Goal: Task Accomplishment & Management: Use online tool/utility

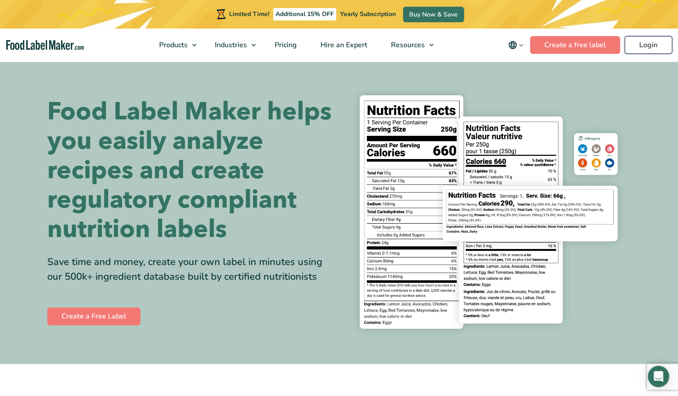
click at [647, 42] on link "Login" at bounding box center [648, 45] width 48 height 18
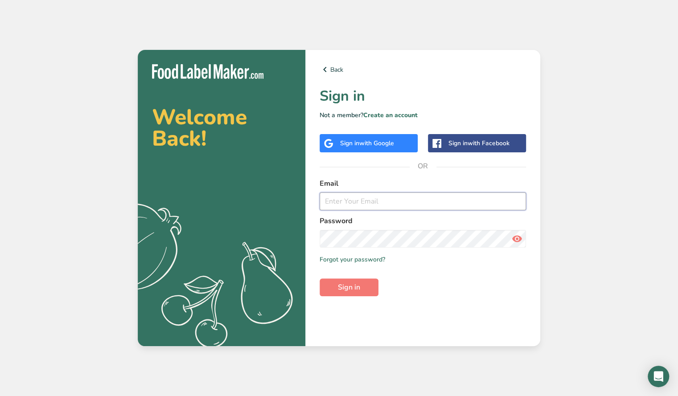
click at [356, 199] on input "email" at bounding box center [423, 202] width 206 height 18
type input "[EMAIL_ADDRESS][DOMAIN_NAME]"
click at [358, 283] on span "Sign in" at bounding box center [349, 287] width 22 height 11
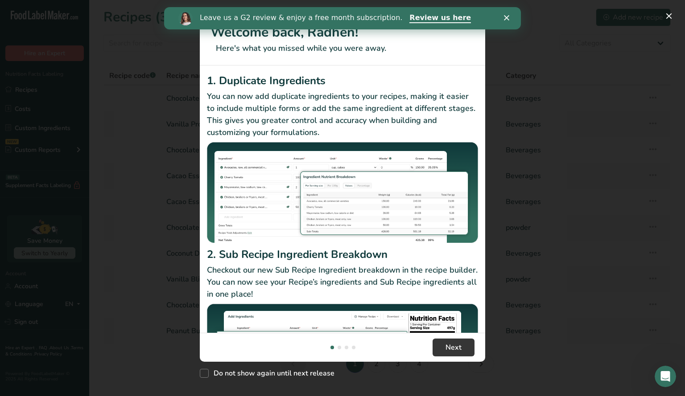
click at [508, 16] on polygon "Close" at bounding box center [506, 17] width 5 height 5
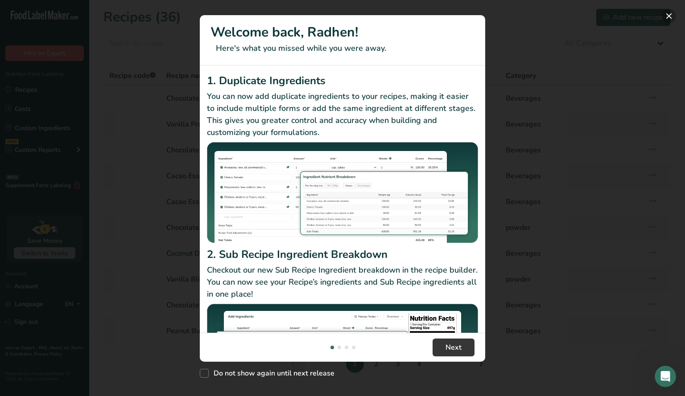
click at [667, 16] on button "New Features" at bounding box center [668, 16] width 14 height 14
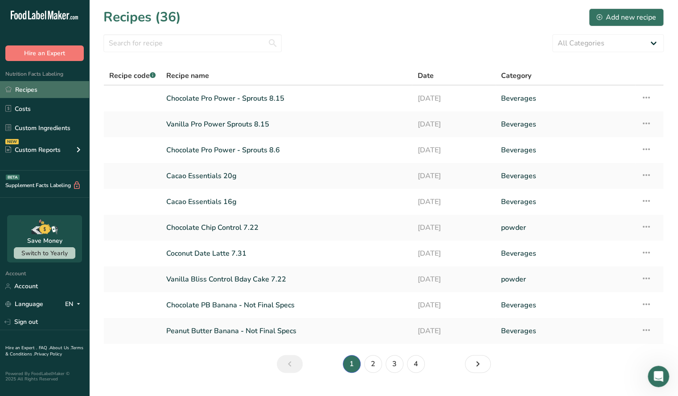
click at [45, 90] on link "Recipes" at bounding box center [44, 89] width 89 height 17
click at [205, 46] on input "text" at bounding box center [192, 43] width 178 height 18
type input "[PERSON_NAME]"
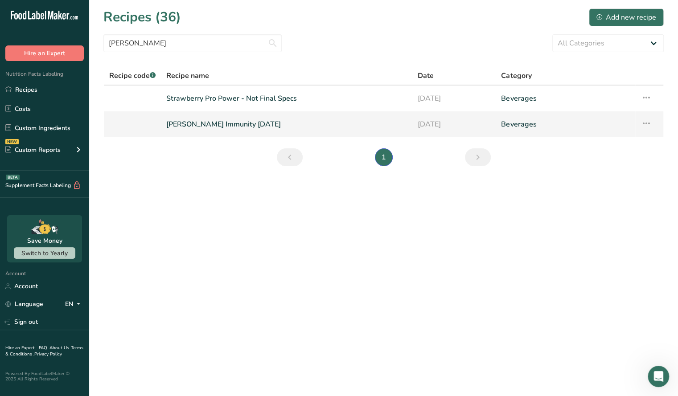
click at [222, 127] on link "[PERSON_NAME] Immunity [DATE]" at bounding box center [286, 124] width 240 height 19
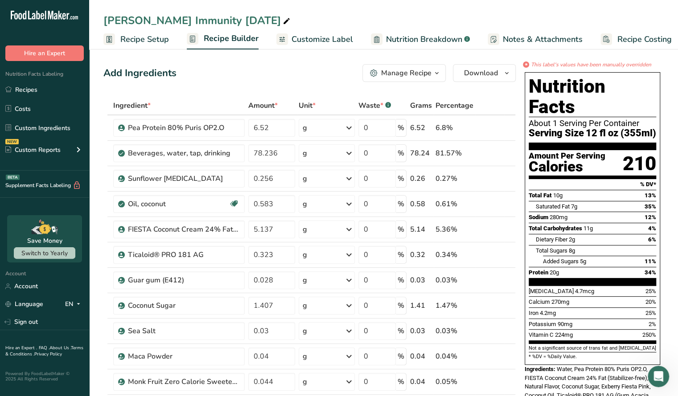
click at [427, 41] on span "Nutrition Breakdown" at bounding box center [424, 39] width 76 height 12
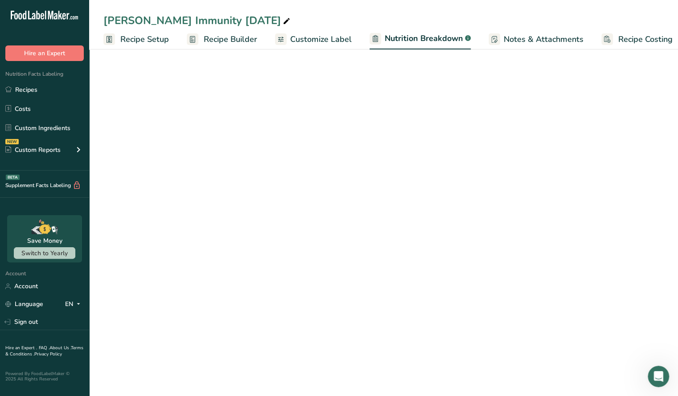
scroll to position [0, 8]
select select "Calories"
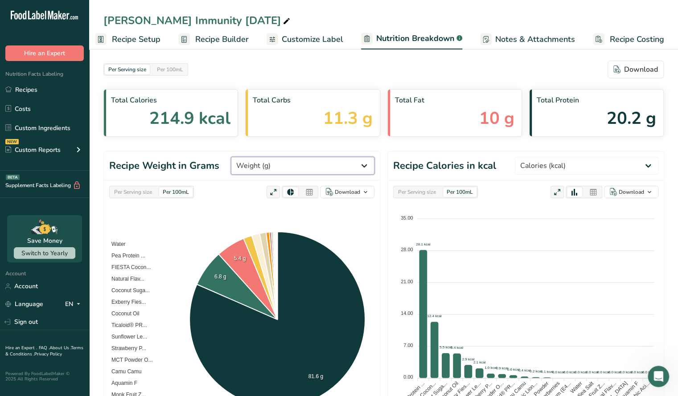
click at [336, 160] on select "Weight (g) Calories (kcal) Energy KJ (kj) Total Fat (g) Saturated Fat (g) Trans…" at bounding box center [302, 166] width 143 height 18
select select "Energy KJ"
click at [264, 157] on select "Weight (g) Calories (kcal) Energy KJ (kj) Total Fat (g) Saturated Fat (g) Trans…" at bounding box center [302, 166] width 143 height 18
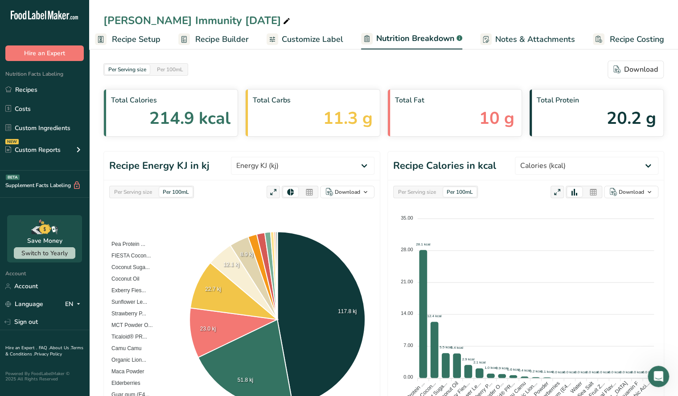
click at [222, 41] on span "Recipe Builder" at bounding box center [221, 39] width 53 height 12
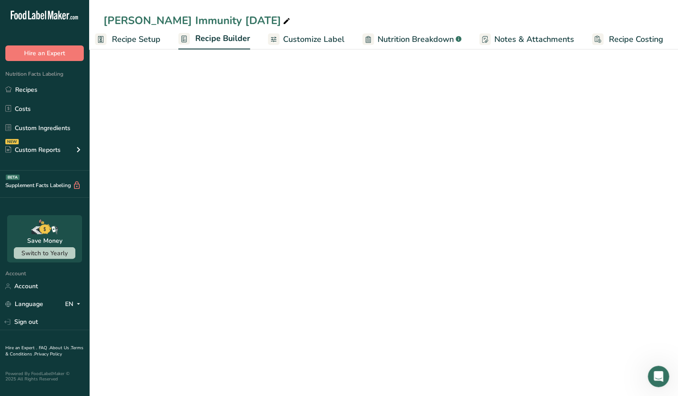
scroll to position [0, 8]
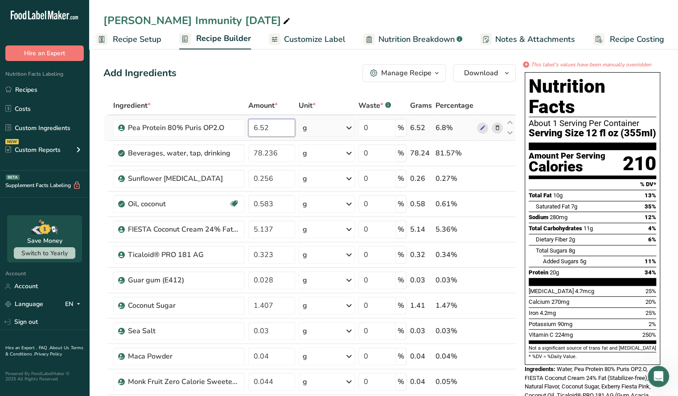
click at [260, 131] on input "6.52" at bounding box center [271, 128] width 47 height 18
type input "6.32"
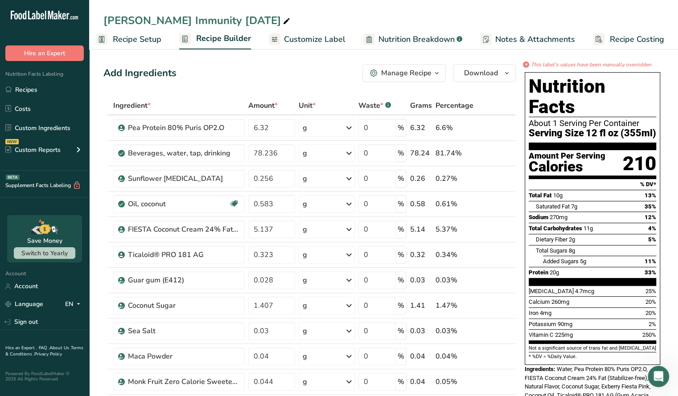
click at [403, 38] on span "Nutrition Breakdown" at bounding box center [416, 39] width 76 height 12
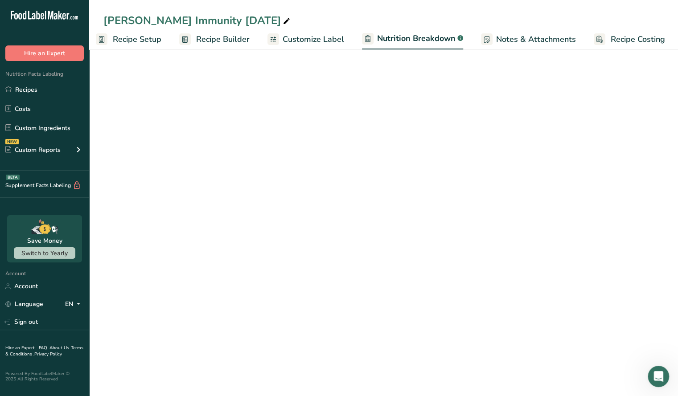
scroll to position [0, 8]
select select "Calories"
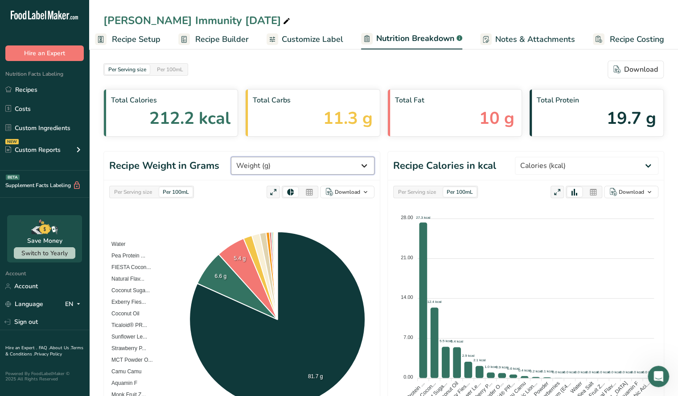
click at [291, 161] on select "Weight (g) Calories (kcal) Energy KJ (kj) Total Fat (g) Saturated Fat (g) Trans…" at bounding box center [302, 166] width 143 height 18
select select "Calories"
click at [264, 157] on select "Weight (g) Calories (kcal) Energy KJ (kj) Total Fat (g) Saturated Fat (g) Trans…" at bounding box center [302, 166] width 143 height 18
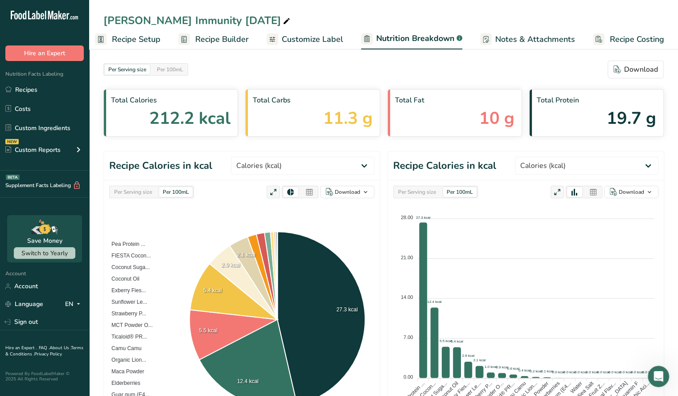
click at [147, 186] on div "Per Serving size Per 100mL" at bounding box center [151, 192] width 85 height 12
click at [145, 189] on div "Per Serving size" at bounding box center [133, 192] width 45 height 10
click at [225, 41] on span "Recipe Builder" at bounding box center [221, 39] width 53 height 12
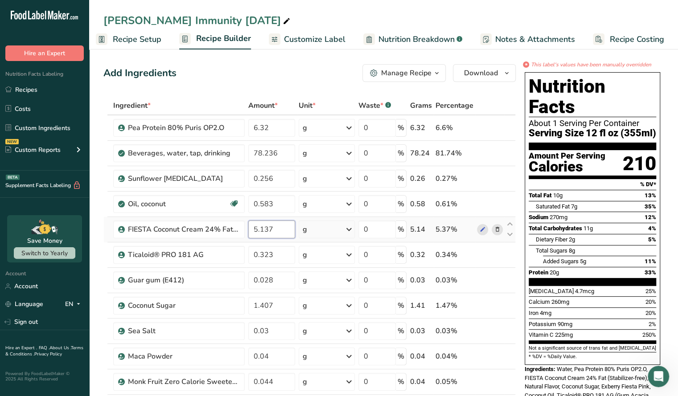
click at [279, 231] on input "5.137" at bounding box center [271, 230] width 47 height 18
type input "5.537"
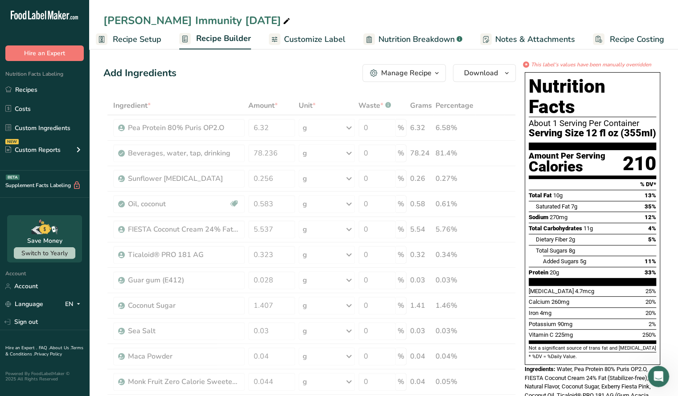
click at [273, 68] on div "Add Ingredients Manage Recipe Delete Recipe Duplicate Recipe Scale Recipe Save …" at bounding box center [309, 73] width 412 height 18
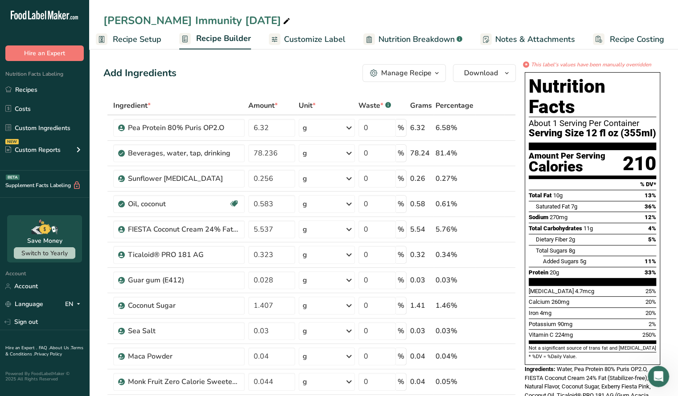
click at [412, 31] on link "Nutrition Breakdown .a-a{fill:#347362;}.b-a{fill:#fff;}" at bounding box center [412, 39] width 99 height 20
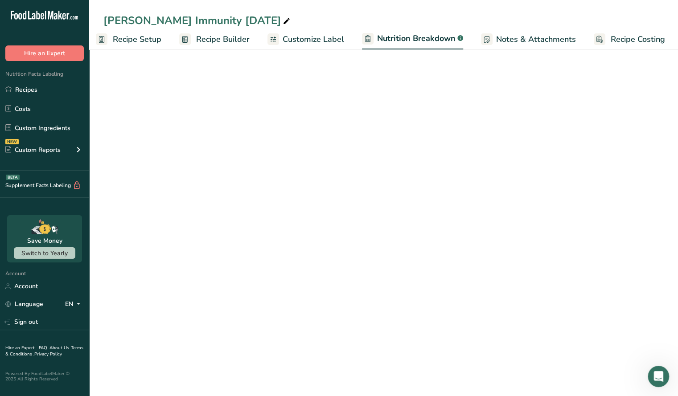
scroll to position [0, 8]
select select "Calories"
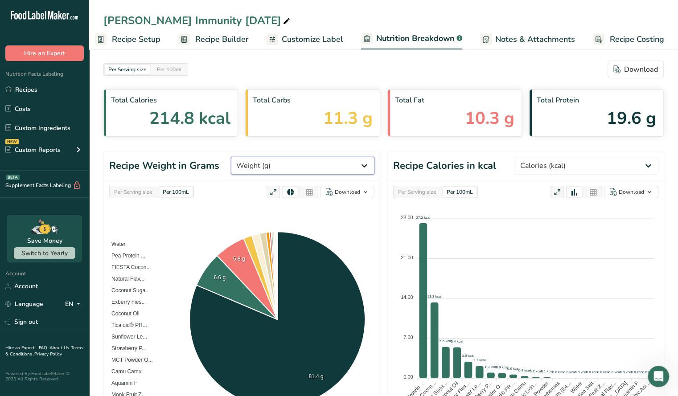
click at [325, 164] on select "Weight (g) Calories (kcal) Energy KJ (kj) Total Fat (g) Saturated Fat (g) Trans…" at bounding box center [302, 166] width 143 height 18
click at [125, 191] on div "Per Serving size" at bounding box center [133, 192] width 45 height 10
click at [353, 165] on select "Weight (g) Calories (kcal) Energy KJ (kj) Total Fat (g) Saturated Fat (g) Trans…" at bounding box center [302, 166] width 143 height 18
select select "Calories"
click at [264, 157] on select "Weight (g) Calories (kcal) Energy KJ (kj) Total Fat (g) Saturated Fat (g) Trans…" at bounding box center [302, 166] width 143 height 18
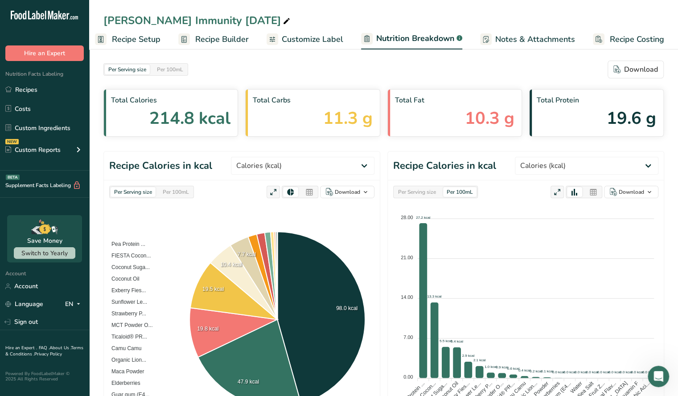
click at [228, 42] on span "Recipe Builder" at bounding box center [221, 39] width 53 height 12
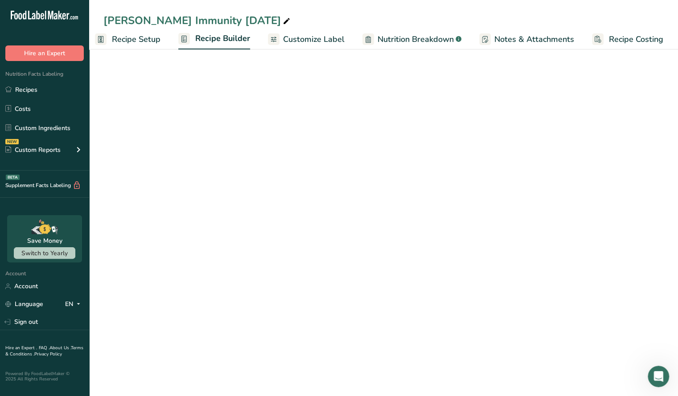
scroll to position [0, 8]
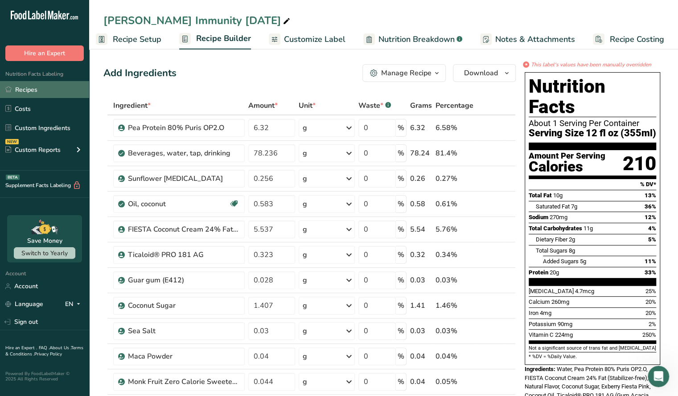
click at [38, 93] on link "Recipes" at bounding box center [44, 89] width 89 height 17
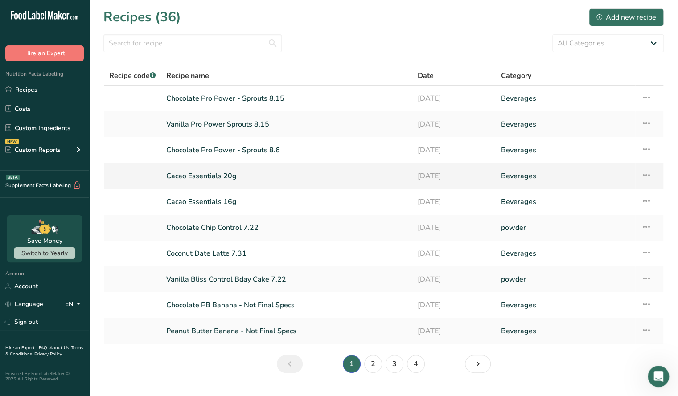
click at [202, 176] on link "Cacao Essentials 20g" at bounding box center [286, 176] width 240 height 19
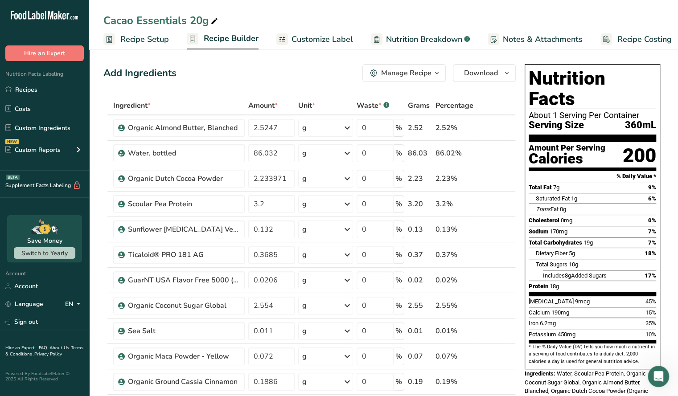
click at [239, 39] on span "Recipe Builder" at bounding box center [231, 39] width 55 height 12
click at [416, 39] on span "Nutrition Breakdown" at bounding box center [416, 39] width 76 height 12
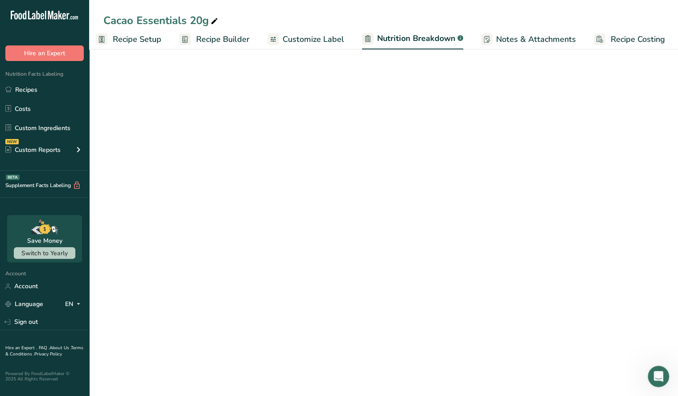
scroll to position [0, 8]
select select "Calories"
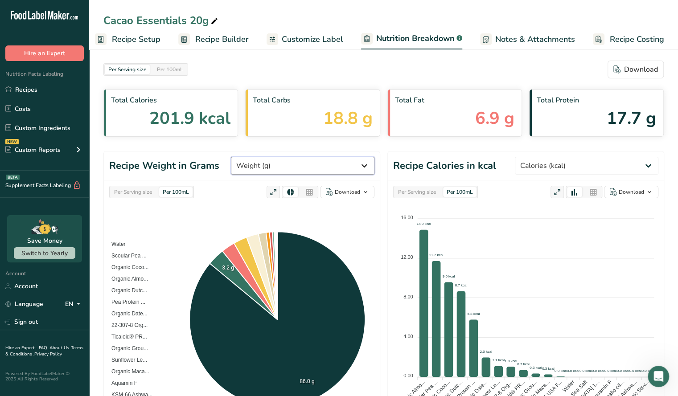
click at [337, 166] on select "Weight (g) Calories (kcal) Energy KJ (kj) Total Fat (g) Saturated Fat (g) Trans…" at bounding box center [302, 166] width 143 height 18
select select "Calories"
click at [264, 157] on select "Weight (g) Calories (kcal) Energy KJ (kj) Total Fat (g) Saturated Fat (g) Trans…" at bounding box center [302, 166] width 143 height 18
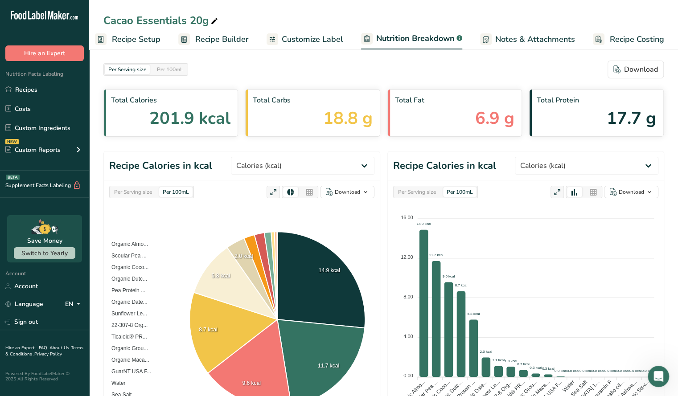
click at [123, 188] on div "Per Serving size" at bounding box center [133, 192] width 45 height 10
click at [224, 46] on link "Recipe Builder" at bounding box center [213, 39] width 70 height 20
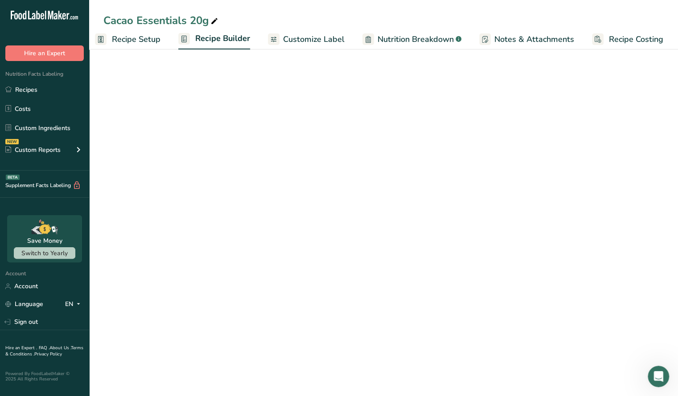
scroll to position [0, 8]
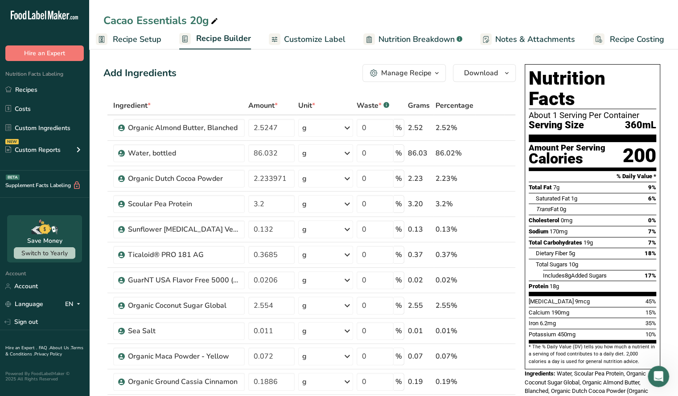
click at [131, 37] on span "Recipe Setup" at bounding box center [137, 39] width 49 height 12
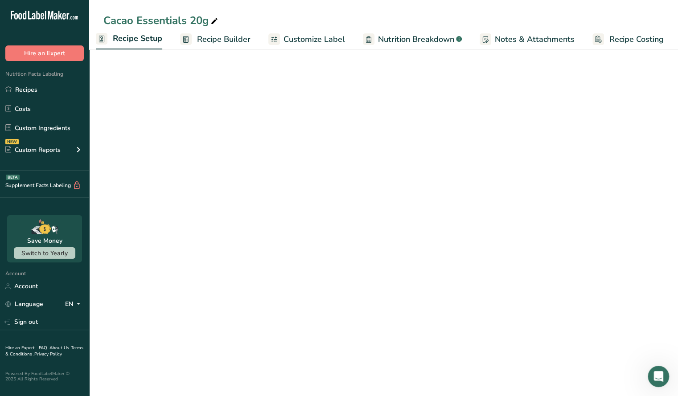
scroll to position [0, 3]
select select "22"
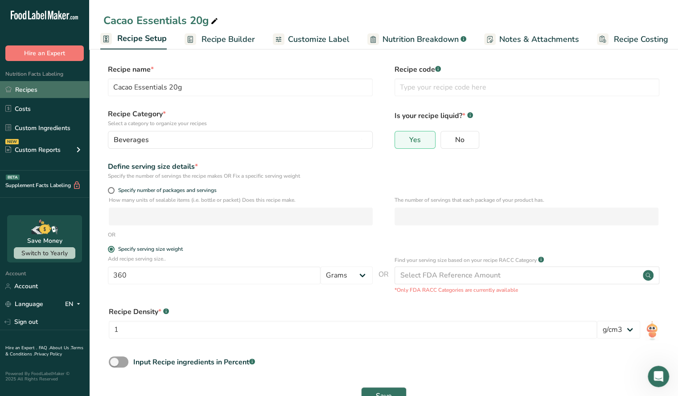
click at [42, 82] on link "Recipes" at bounding box center [44, 89] width 89 height 17
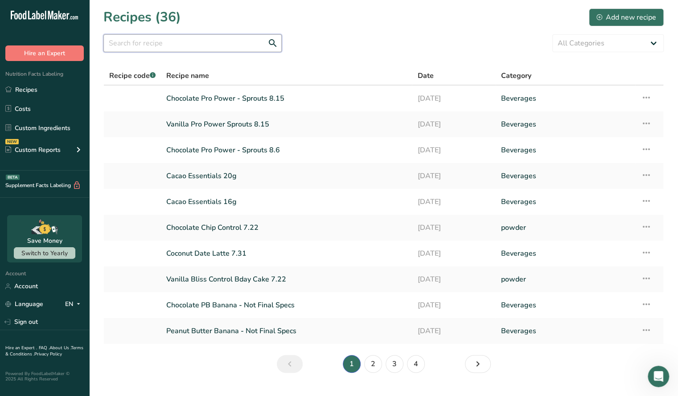
click at [178, 46] on input "text" at bounding box center [192, 43] width 178 height 18
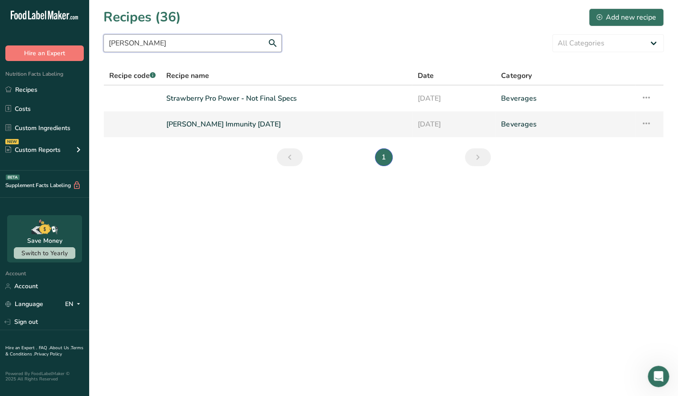
type input "[PERSON_NAME]"
click at [218, 127] on link "[PERSON_NAME] Immunity [DATE]" at bounding box center [286, 124] width 240 height 19
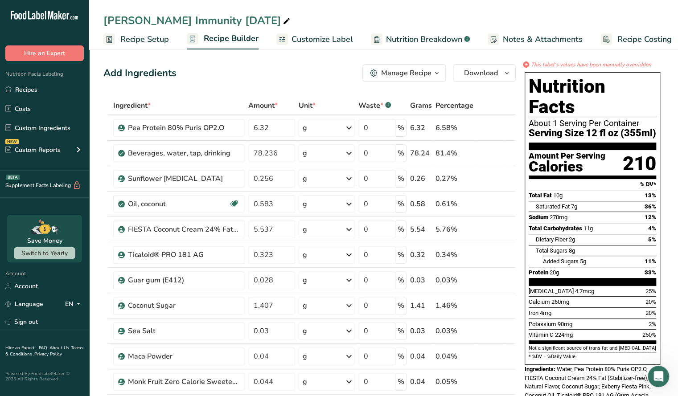
click at [430, 37] on span "Nutrition Breakdown" at bounding box center [424, 39] width 76 height 12
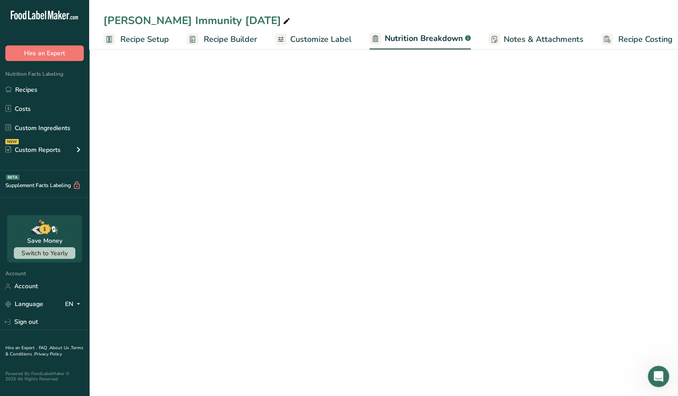
scroll to position [0, 8]
select select "Calories"
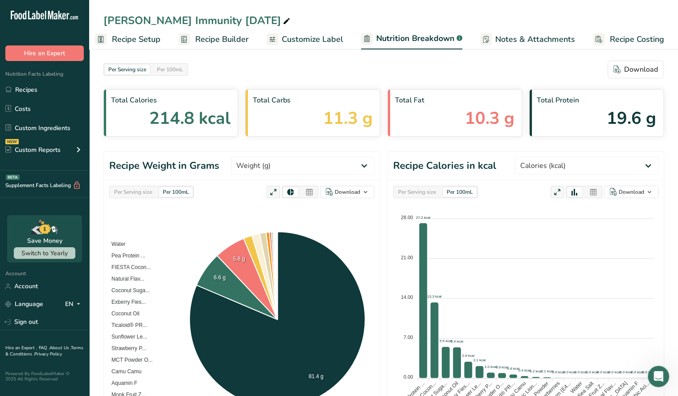
click at [320, 35] on span "Customize Label" at bounding box center [312, 39] width 61 height 12
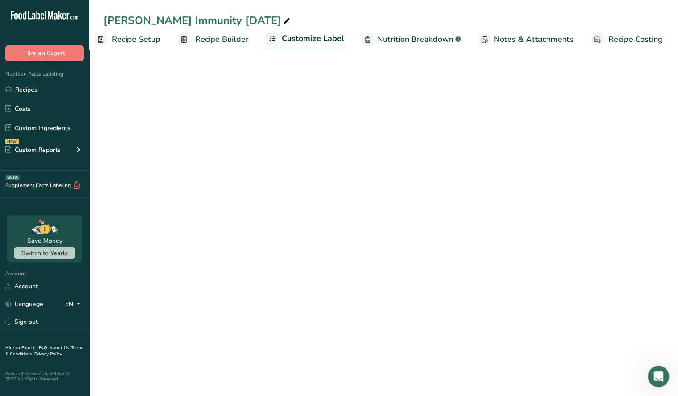
scroll to position [0, 8]
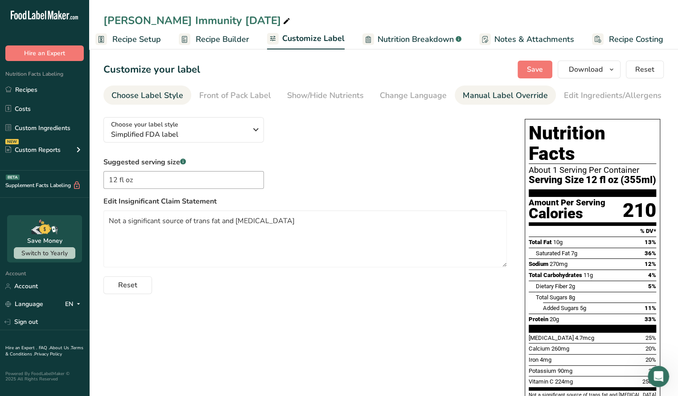
click at [508, 88] on link "Manual Label Override" at bounding box center [505, 96] width 85 height 20
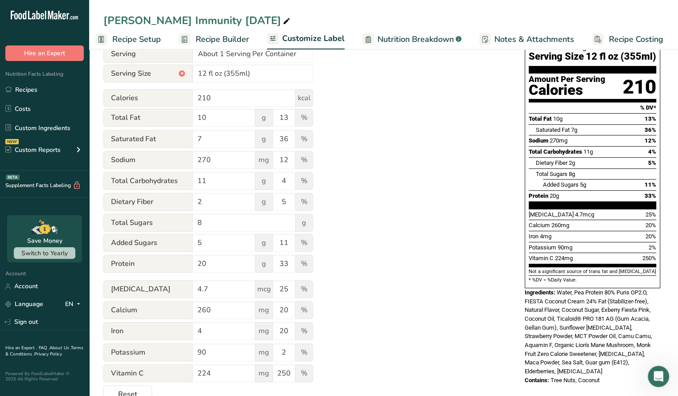
scroll to position [122, 0]
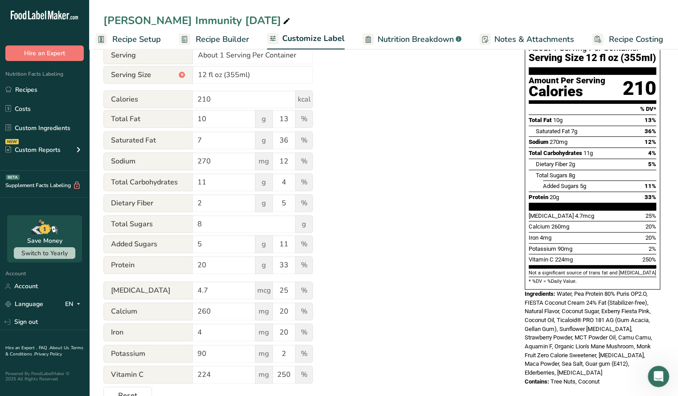
click at [368, 262] on div "Utilize this manual override feature to get full control over the nutrition lab…" at bounding box center [304, 196] width 403 height 417
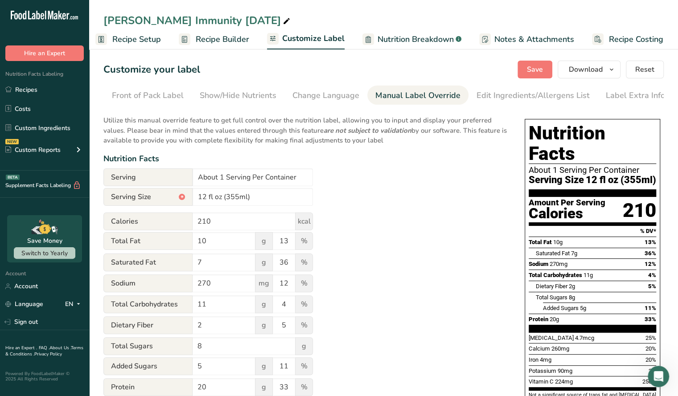
scroll to position [0, 0]
click at [221, 33] on link "Recipe Builder" at bounding box center [214, 39] width 70 height 20
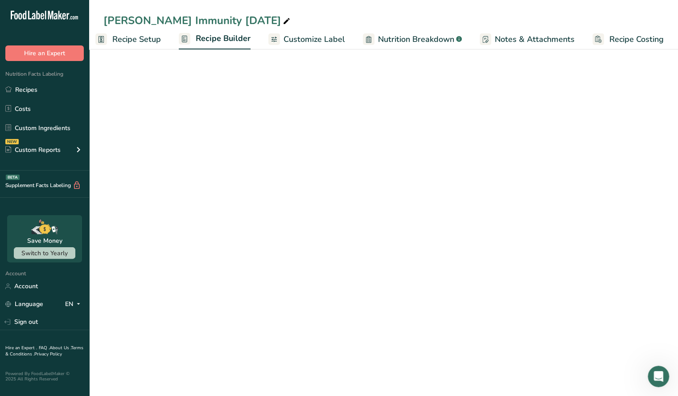
scroll to position [0, 8]
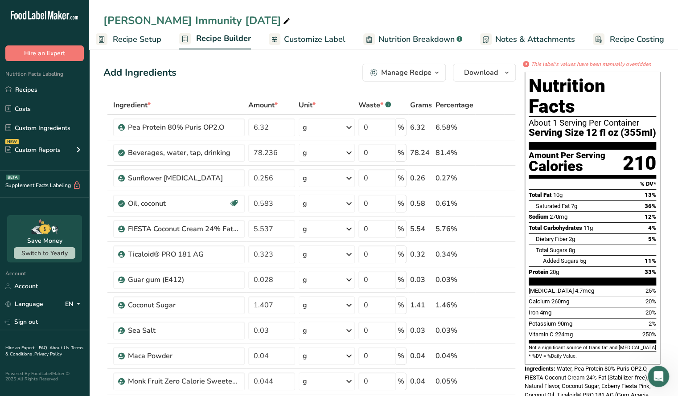
click at [408, 36] on span "Nutrition Breakdown" at bounding box center [416, 39] width 76 height 12
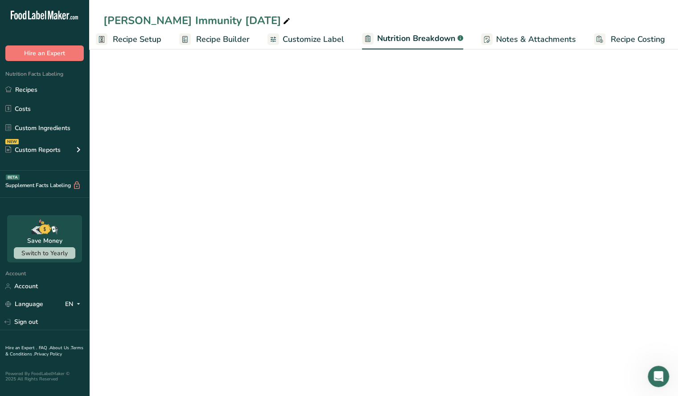
scroll to position [0, 8]
select select "Calories"
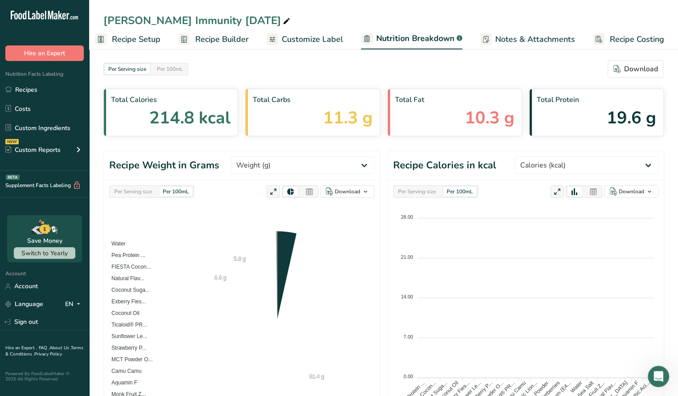
scroll to position [0, 0]
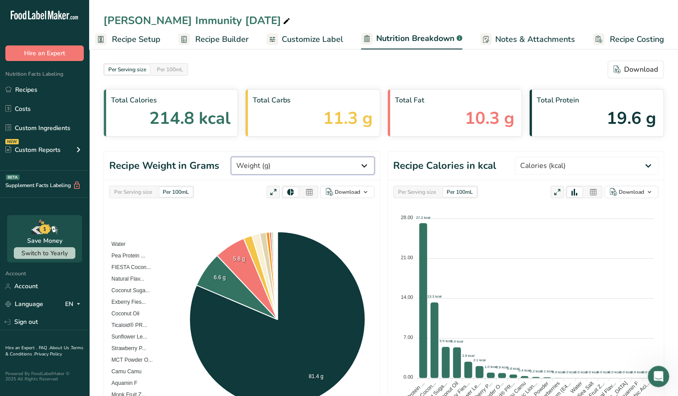
click at [301, 170] on select "Weight (g) Calories (kcal) Energy KJ (kj) Total Fat (g) Saturated Fat (g) Trans…" at bounding box center [302, 166] width 143 height 18
select select "Calories"
click at [264, 157] on select "Weight (g) Calories (kcal) Energy KJ (kj) Total Fat (g) Saturated Fat (g) Trans…" at bounding box center [302, 166] width 143 height 18
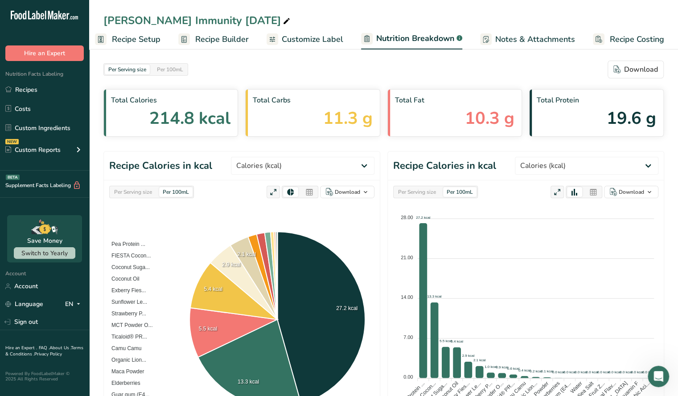
click at [130, 189] on div "Per Serving size" at bounding box center [133, 192] width 45 height 10
click at [138, 37] on span "Recipe Setup" at bounding box center [136, 39] width 49 height 12
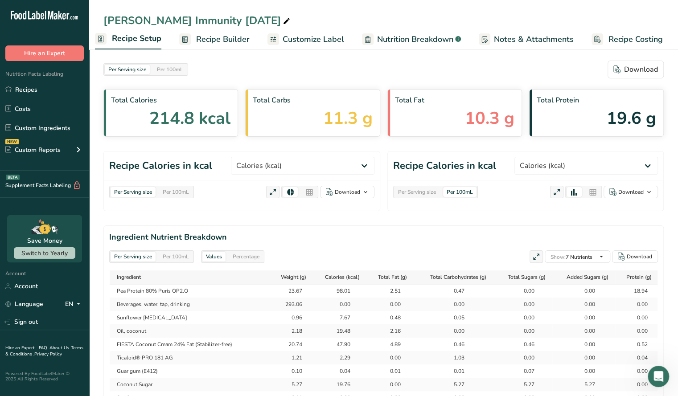
scroll to position [0, 3]
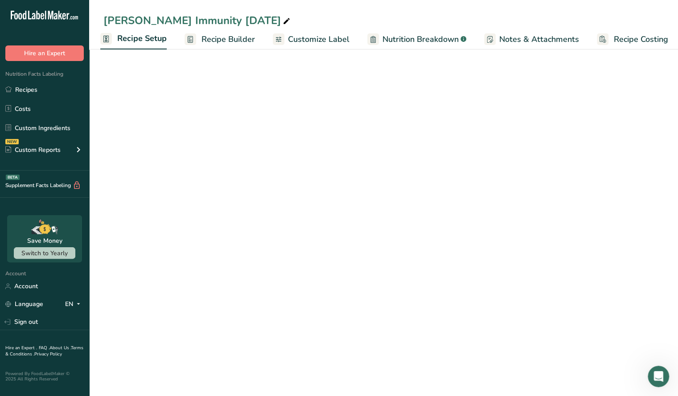
select select "22"
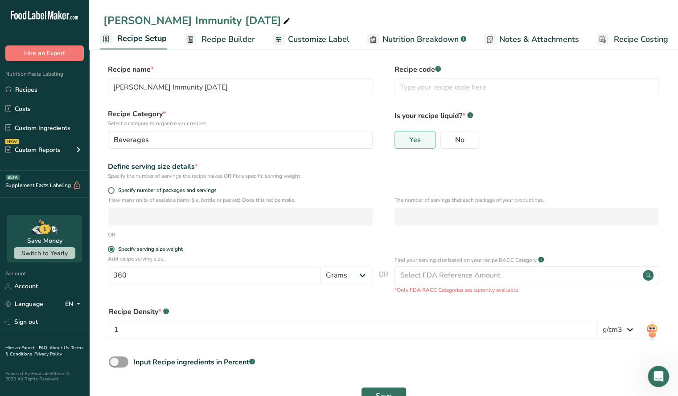
click at [430, 41] on span "Nutrition Breakdown" at bounding box center [420, 39] width 76 height 12
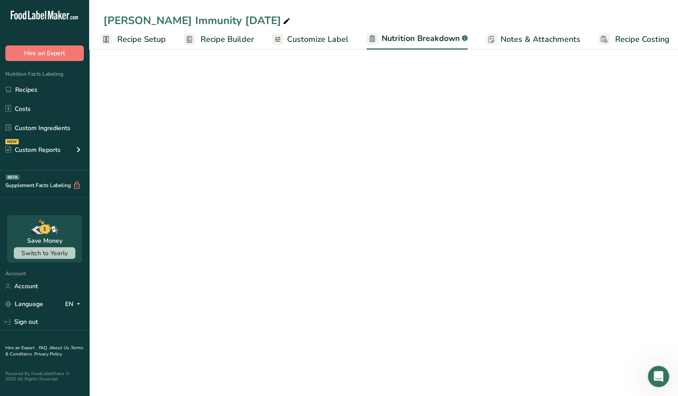
scroll to position [0, 8]
select select "Calories"
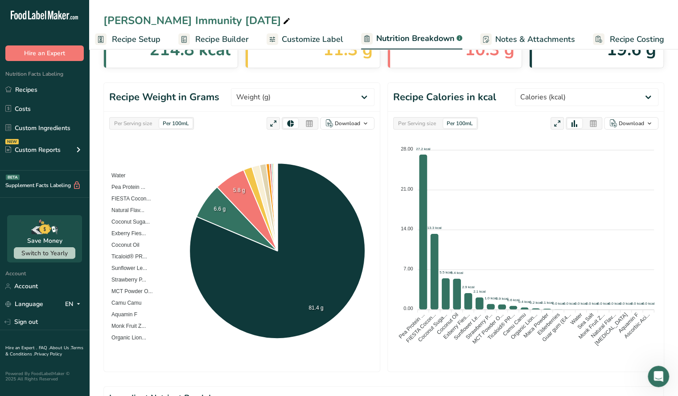
scroll to position [0, 0]
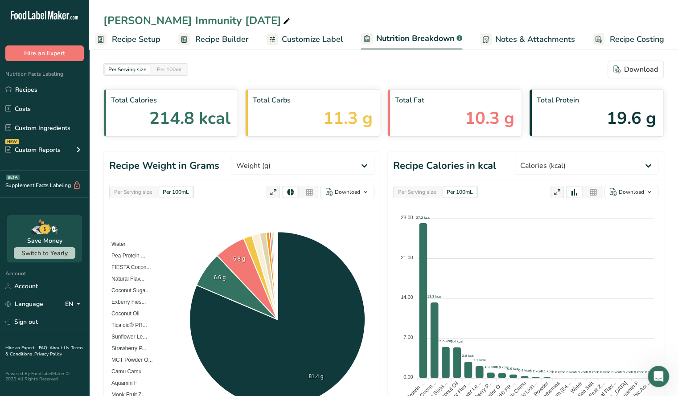
click at [304, 35] on span "Customize Label" at bounding box center [312, 39] width 61 height 12
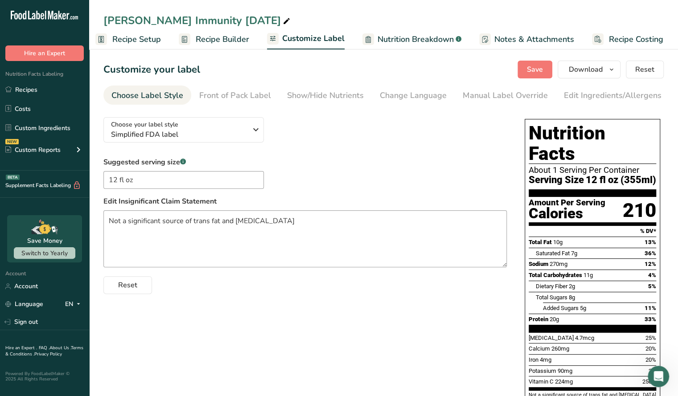
scroll to position [1, 0]
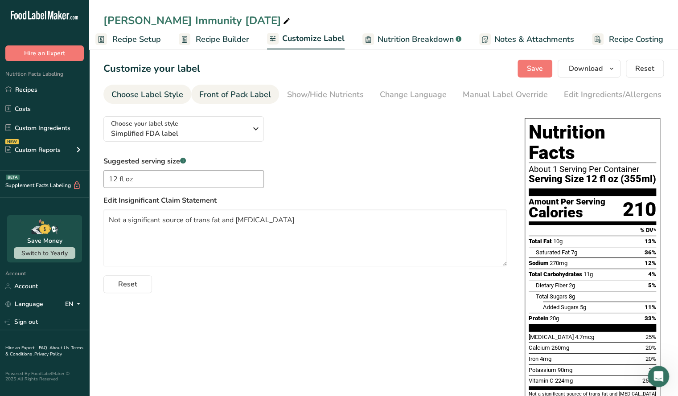
click at [254, 94] on div "Front of Pack Label" at bounding box center [235, 95] width 72 height 12
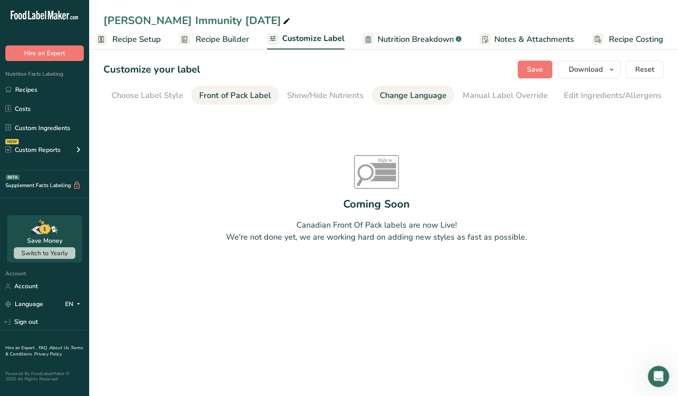
scroll to position [0, 0]
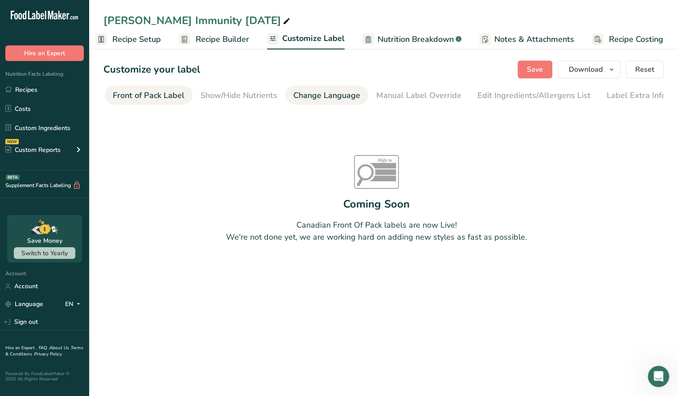
click at [304, 97] on div "Change Language" at bounding box center [326, 96] width 67 height 12
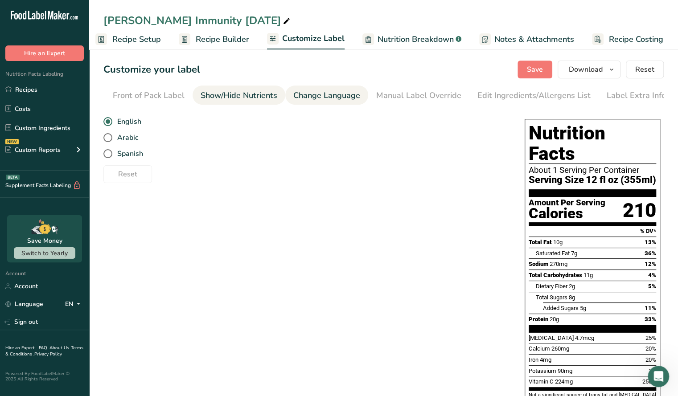
scroll to position [0, 87]
click at [243, 95] on div "Show/Hide Nutrients" at bounding box center [238, 96] width 77 height 12
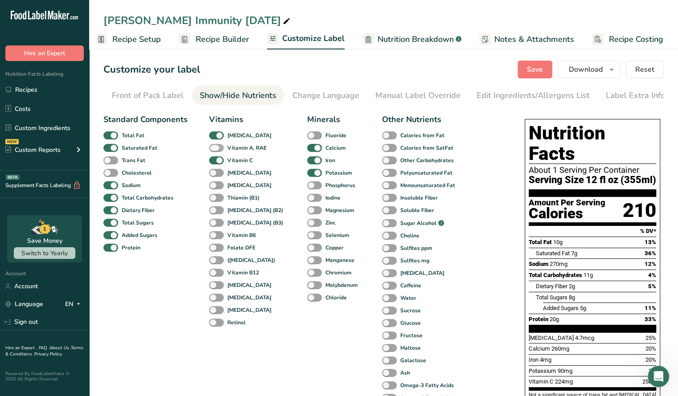
click at [217, 152] on span at bounding box center [216, 148] width 15 height 8
click at [215, 151] on input "Vitamin A, RAE" at bounding box center [212, 148] width 6 height 6
checkbox input "true"
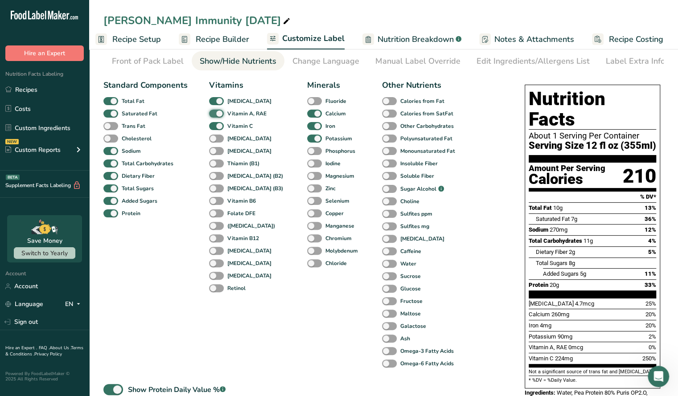
scroll to position [35, 0]
click at [219, 180] on span at bounding box center [216, 176] width 15 height 8
click at [215, 178] on input "[MEDICAL_DATA] (B2)" at bounding box center [212, 175] width 6 height 6
checkbox input "true"
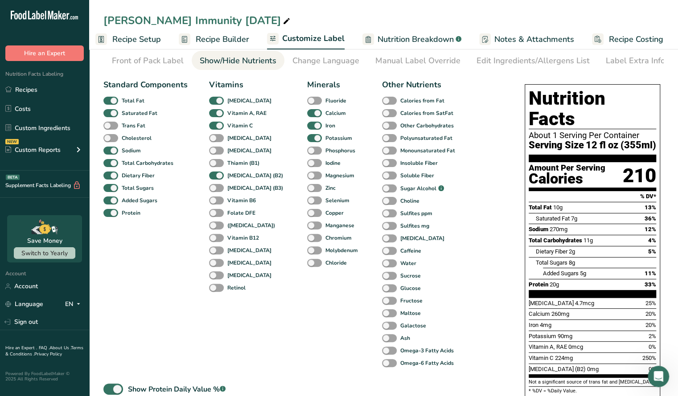
click at [216, 194] on div "[MEDICAL_DATA] (B3)" at bounding box center [218, 188] width 19 height 12
click at [217, 190] on span at bounding box center [216, 188] width 15 height 8
click at [215, 190] on input "[MEDICAL_DATA] (B3)" at bounding box center [212, 188] width 6 height 6
checkbox input "true"
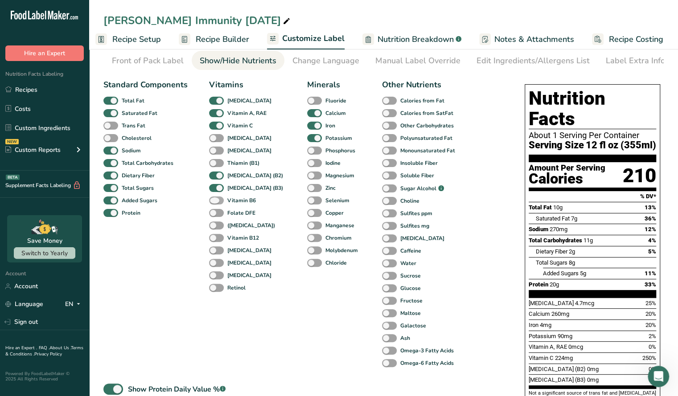
click at [217, 205] on span at bounding box center [216, 201] width 15 height 8
click at [215, 203] on input "Vitamin B6" at bounding box center [212, 200] width 6 height 6
checkbox input "true"
click at [216, 219] on div "Folate DFE" at bounding box center [218, 213] width 19 height 12
click at [217, 215] on span at bounding box center [216, 213] width 15 height 8
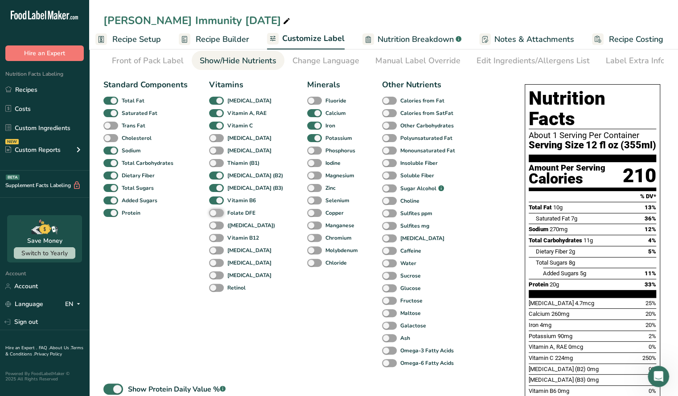
click at [215, 215] on input "Folate DFE" at bounding box center [212, 213] width 6 height 6
checkbox input "true"
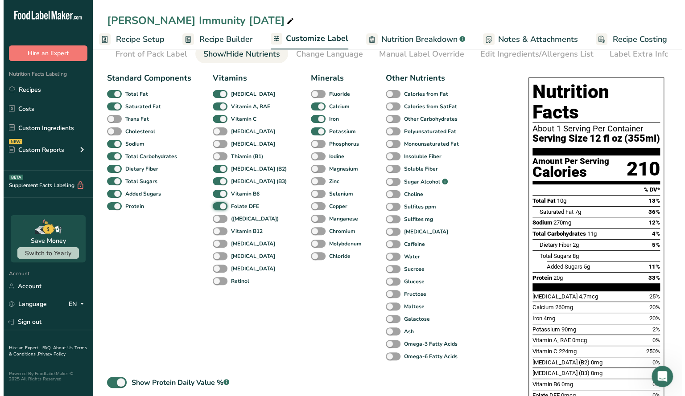
scroll to position [0, 0]
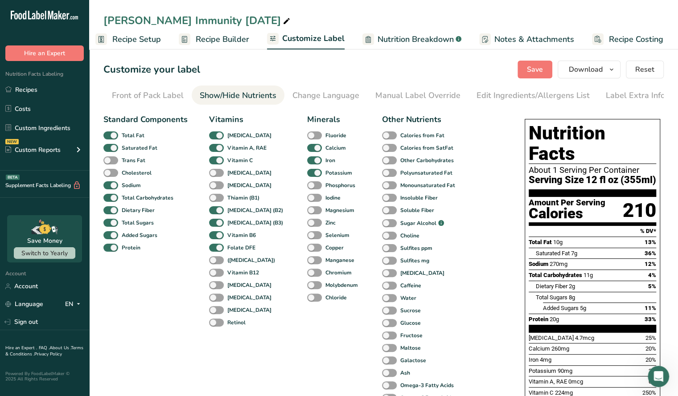
click at [218, 34] on span "Recipe Builder" at bounding box center [222, 39] width 53 height 12
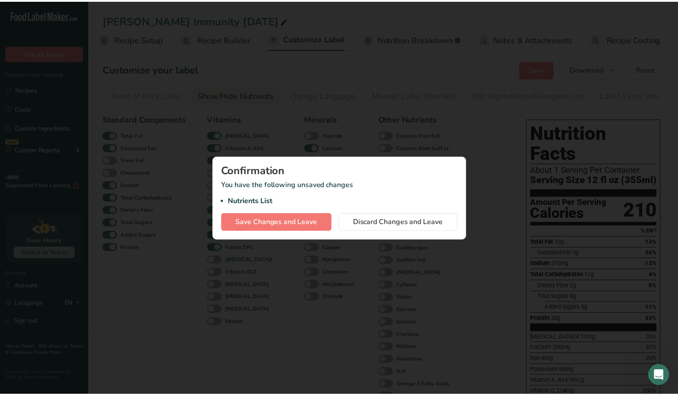
scroll to position [0, 1]
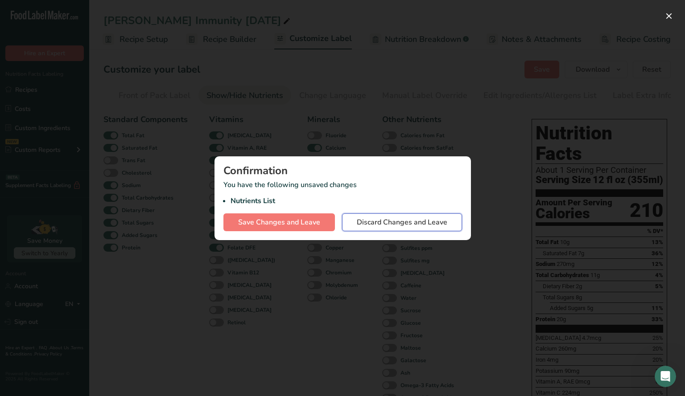
click at [383, 230] on button "Discard Changes and Leave" at bounding box center [402, 222] width 120 height 18
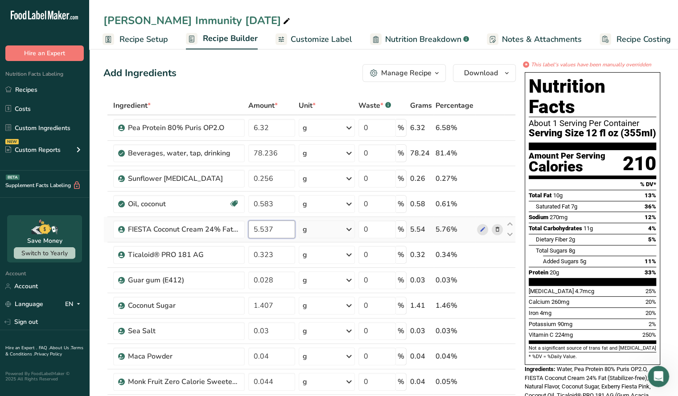
click at [258, 231] on input "5.537" at bounding box center [271, 230] width 47 height 18
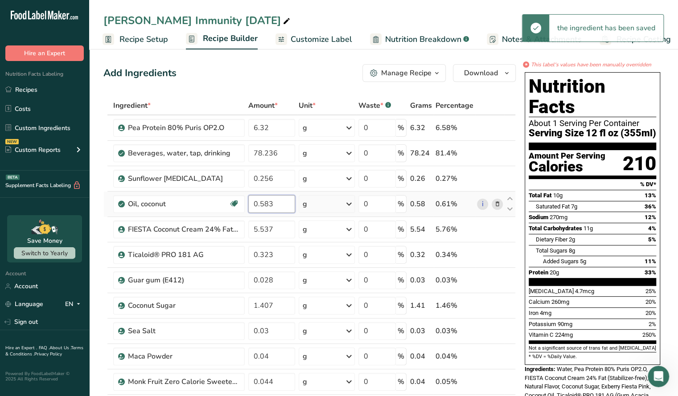
click at [277, 201] on input "0.583" at bounding box center [271, 204] width 47 height 18
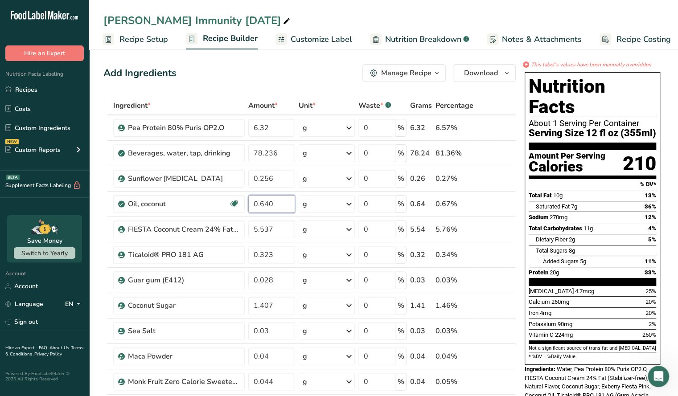
type input "0.640"
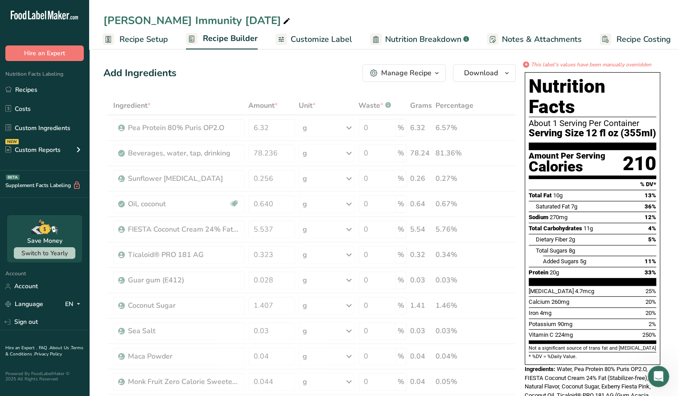
click at [282, 69] on div "Add Ingredients Manage Recipe Delete Recipe Duplicate Recipe Scale Recipe Save …" at bounding box center [309, 73] width 412 height 18
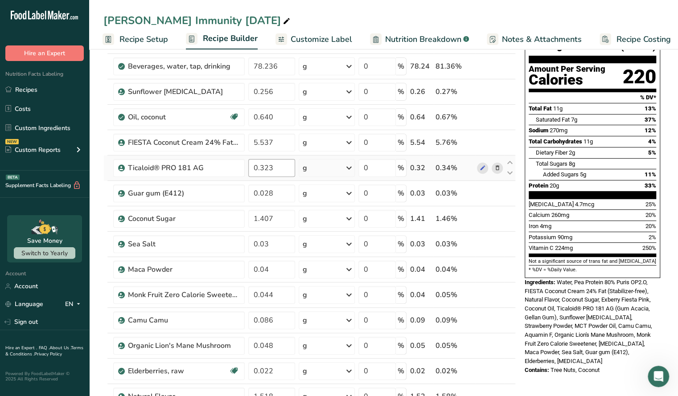
scroll to position [86, 0]
click at [262, 220] on input "1.407" at bounding box center [271, 219] width 47 height 18
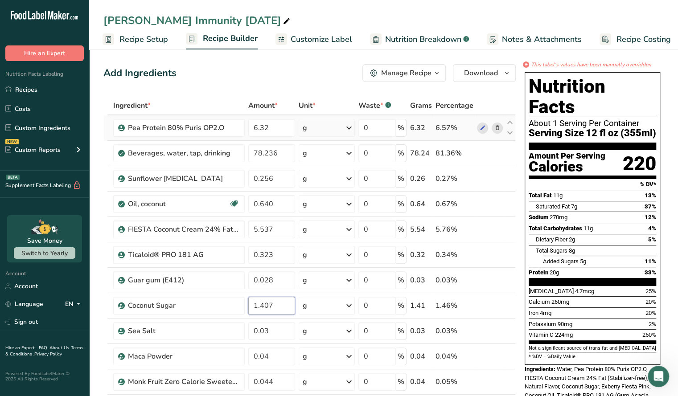
scroll to position [0, 0]
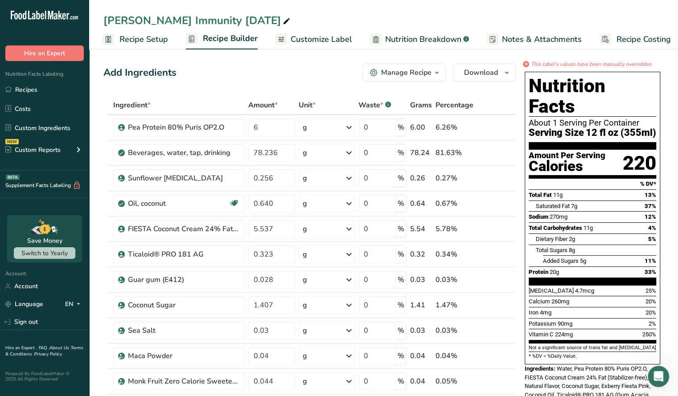
click at [272, 65] on div "Add Ingredients Manage Recipe Delete Recipe Duplicate Recipe Scale Recipe Save …" at bounding box center [309, 73] width 412 height 18
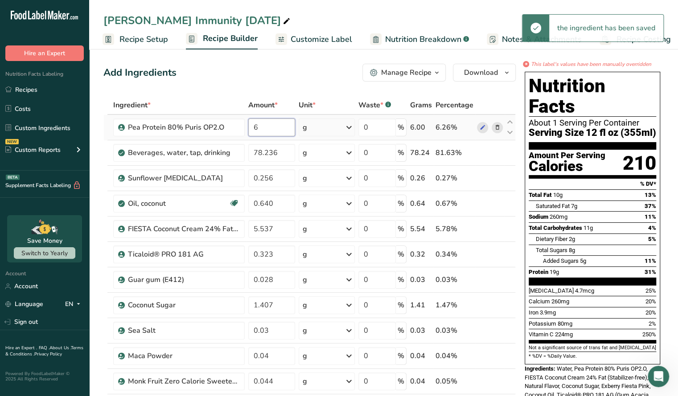
click at [264, 131] on input "6" at bounding box center [271, 128] width 47 height 18
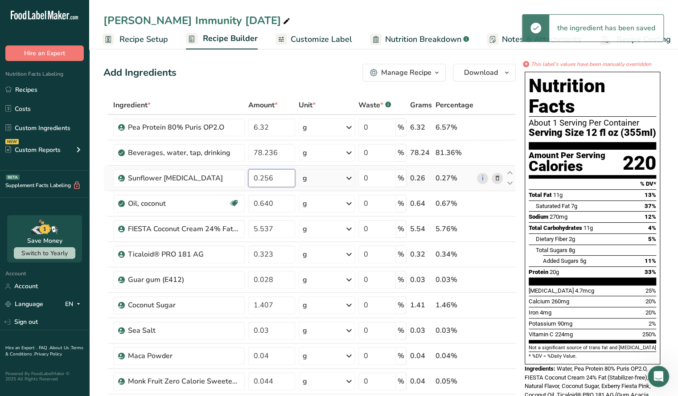
click at [280, 170] on input "0.256" at bounding box center [271, 178] width 47 height 18
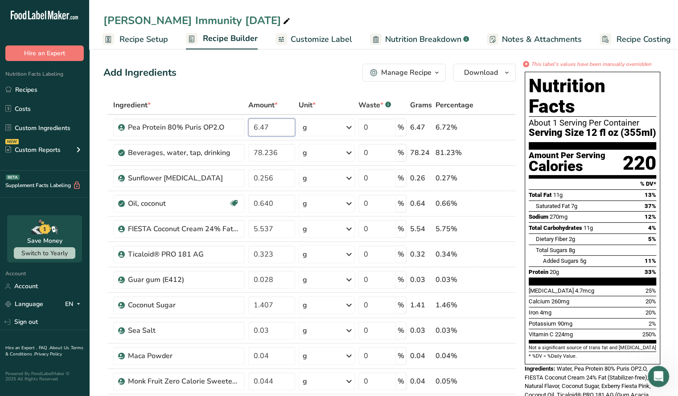
type input "6.47"
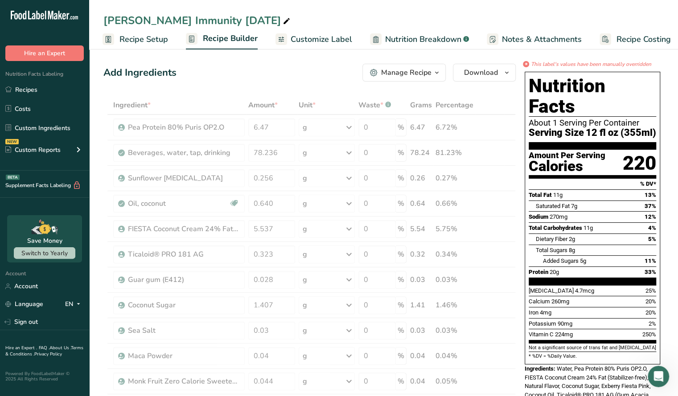
click at [288, 72] on div "Add Ingredients Manage Recipe Delete Recipe Duplicate Recipe Scale Recipe Save …" at bounding box center [309, 73] width 412 height 18
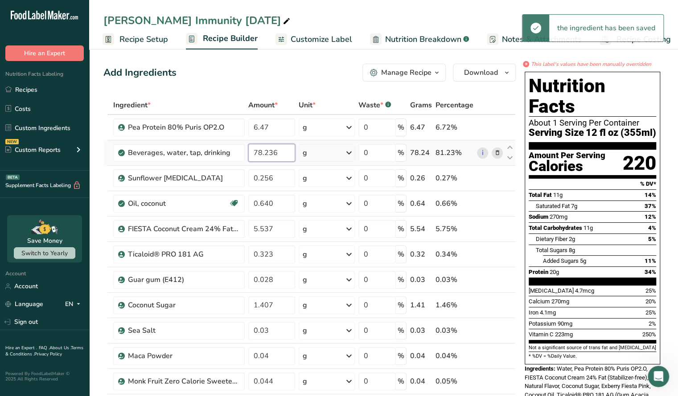
click at [280, 148] on input "78.236" at bounding box center [271, 153] width 47 height 18
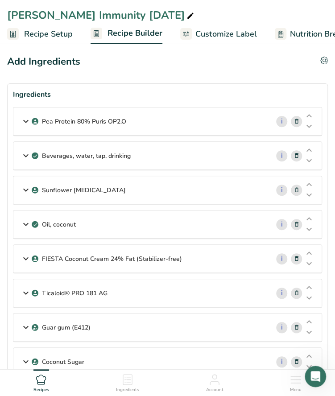
click at [22, 123] on icon at bounding box center [25, 121] width 11 height 16
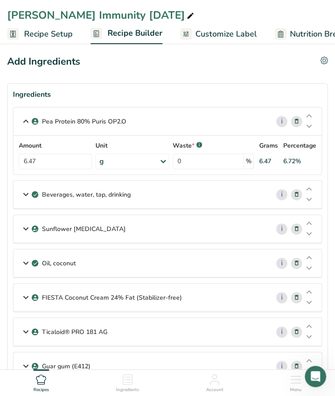
click at [22, 193] on icon at bounding box center [25, 194] width 11 height 16
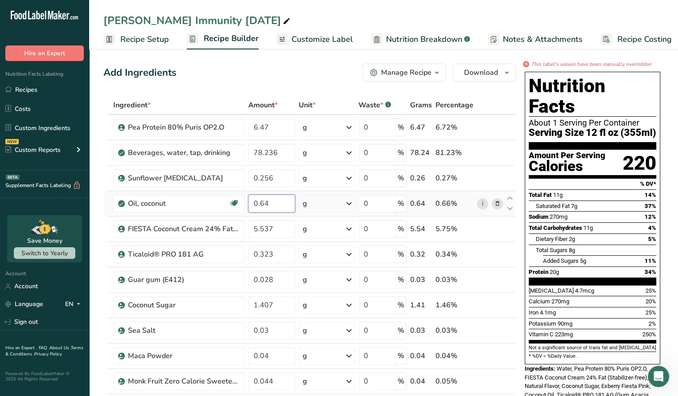
click at [274, 205] on input "0.64" at bounding box center [271, 204] width 47 height 18
type input "0.643"
click at [306, 66] on div "Add Ingredients Manage Recipe Delete Recipe Duplicate Recipe Scale Recipe Save …" at bounding box center [309, 73] width 412 height 18
click at [426, 35] on span "Nutrition Breakdown" at bounding box center [424, 39] width 76 height 12
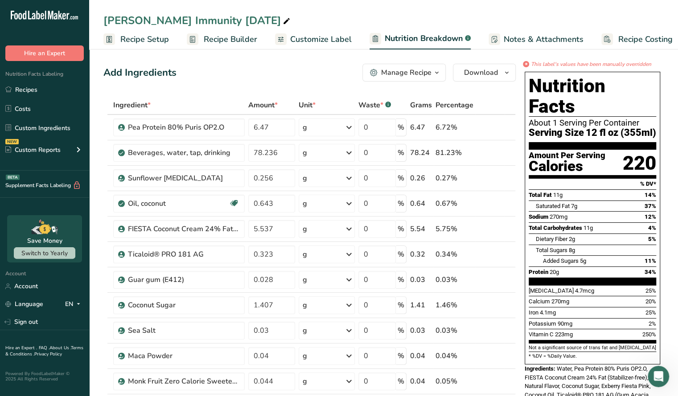
scroll to position [0, 8]
select select "Calories"
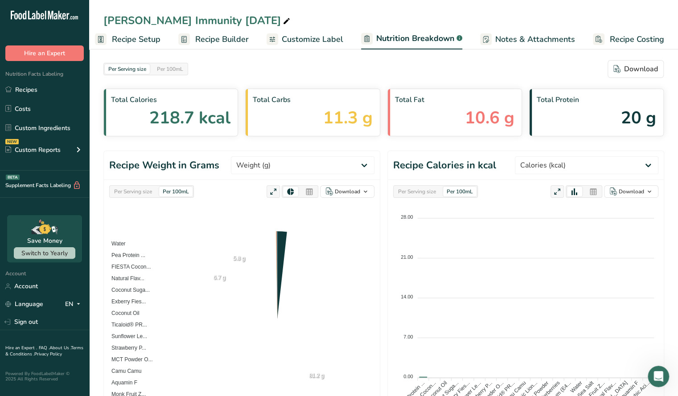
scroll to position [0, 0]
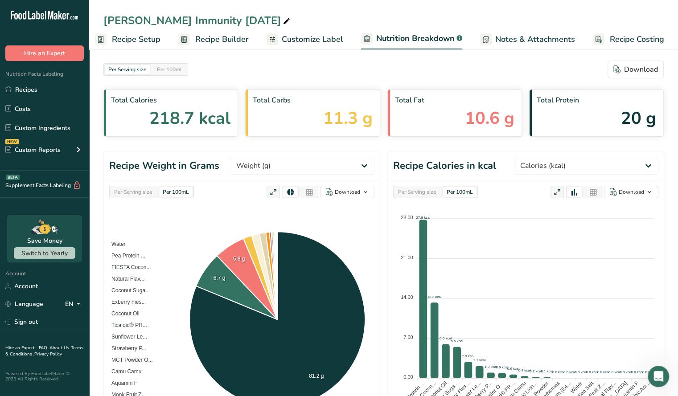
click at [217, 42] on span "Recipe Builder" at bounding box center [221, 39] width 53 height 12
